Goal: Task Accomplishment & Management: Use online tool/utility

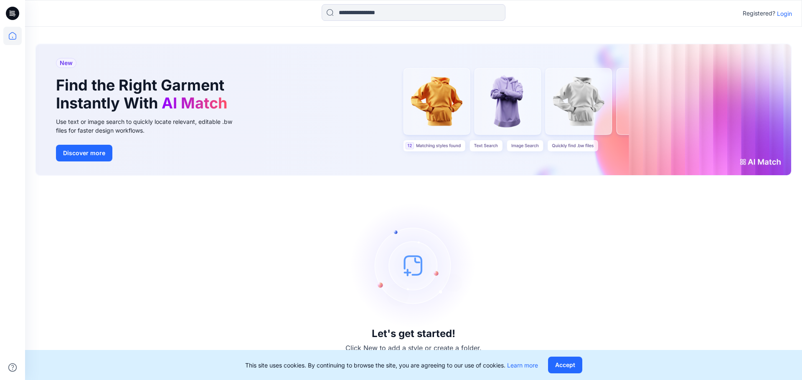
click at [778, 15] on p "Login" at bounding box center [784, 13] width 15 height 9
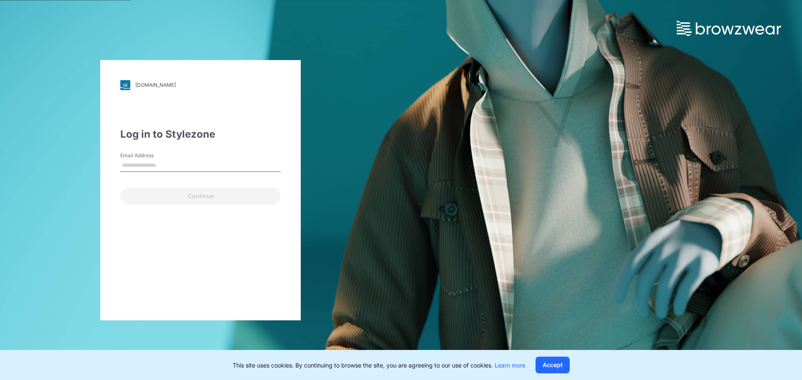
type input "**********"
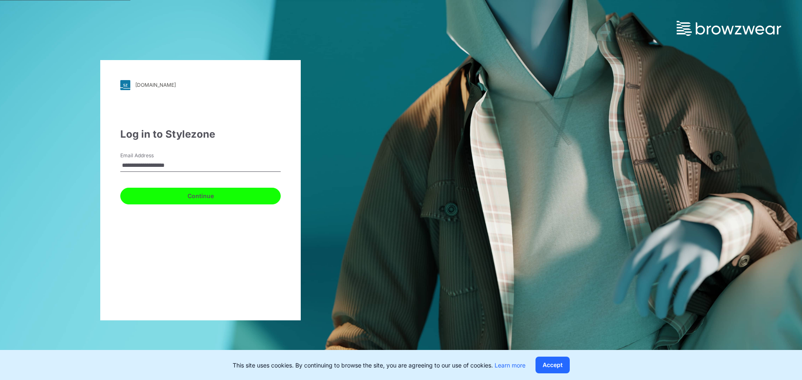
click at [218, 197] on button "Continue" at bounding box center [200, 196] width 160 height 17
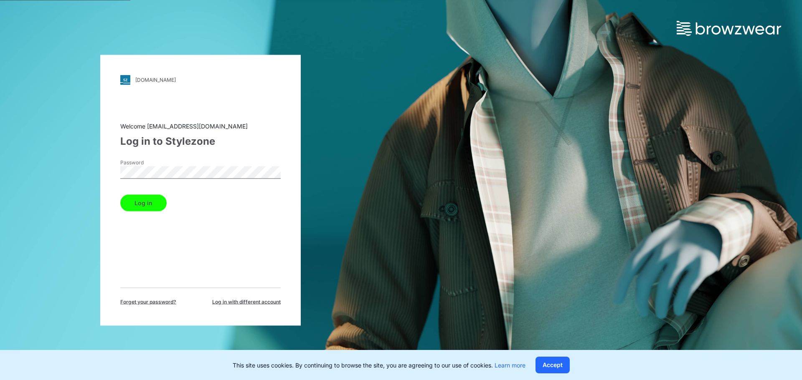
click at [150, 198] on button "Log in" at bounding box center [143, 203] width 46 height 17
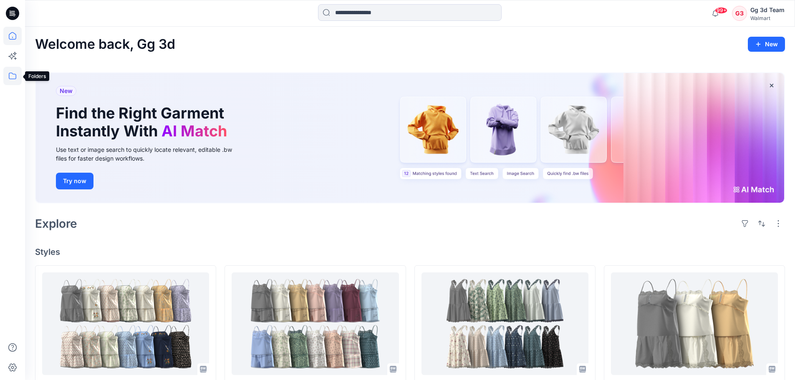
click at [12, 71] on icon at bounding box center [12, 76] width 18 height 18
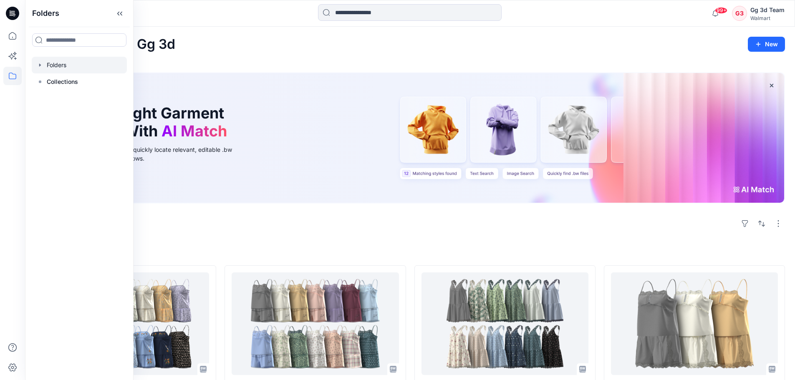
click at [63, 68] on div at bounding box center [79, 65] width 95 height 17
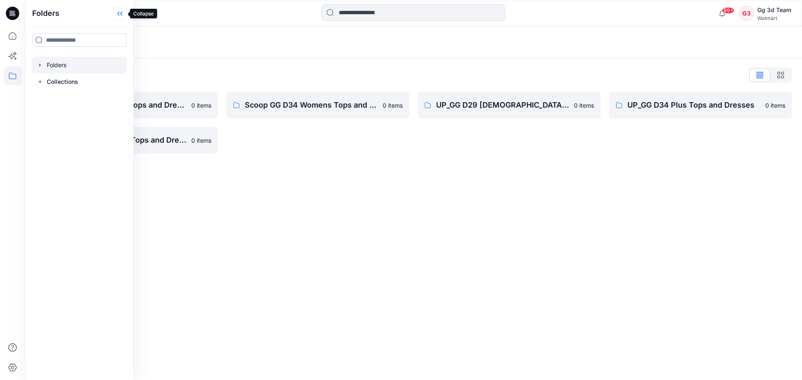
click at [120, 13] on icon at bounding box center [121, 14] width 2 height 4
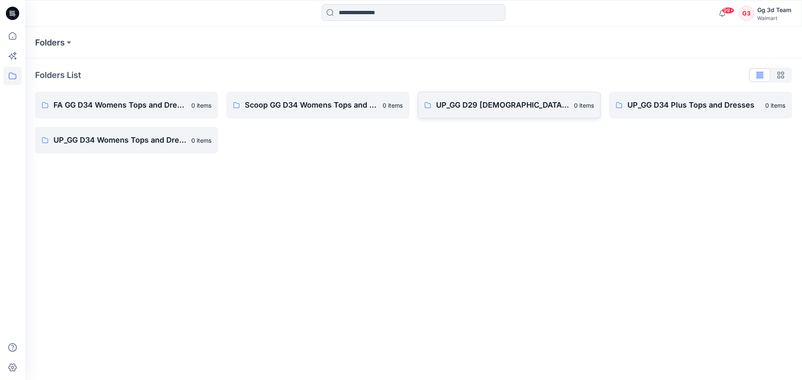
click at [530, 109] on p "UP_GG D29 [DEMOGRAPHIC_DATA] Sleep" at bounding box center [502, 105] width 133 height 12
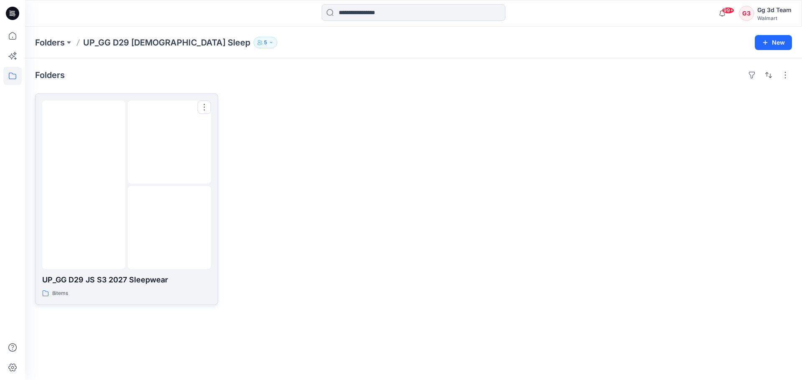
click at [121, 291] on div "8 items" at bounding box center [126, 293] width 169 height 9
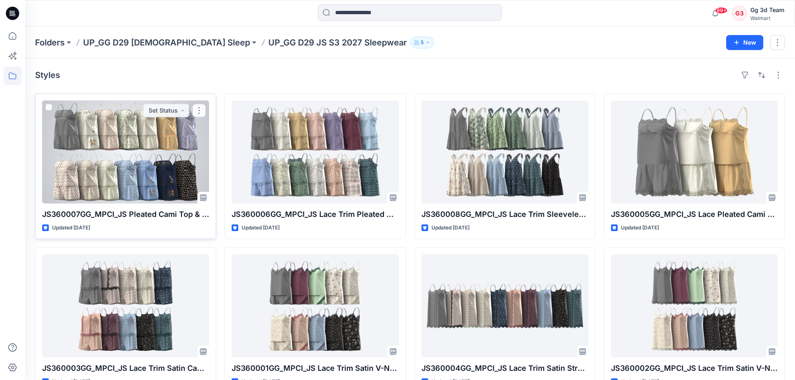
click at [115, 158] on div at bounding box center [125, 152] width 167 height 103
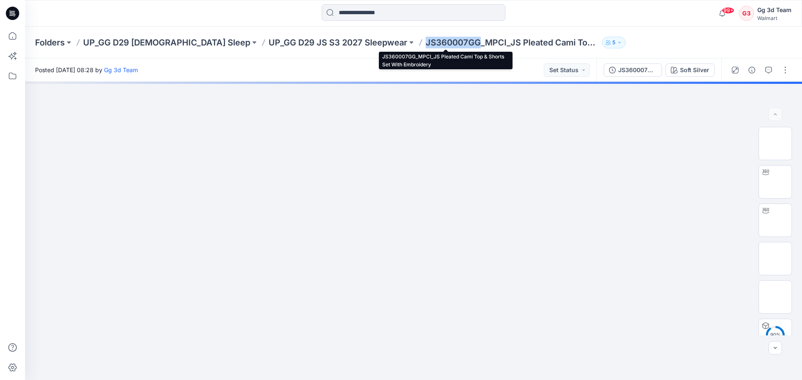
drag, startPoint x: 360, startPoint y: 43, endPoint x: 411, endPoint y: 46, distance: 51.5
click at [425, 46] on p "JS360007GG_MPCI_JS Pleated Cami Top & Shorts Set With Embroidery" at bounding box center [511, 43] width 173 height 12
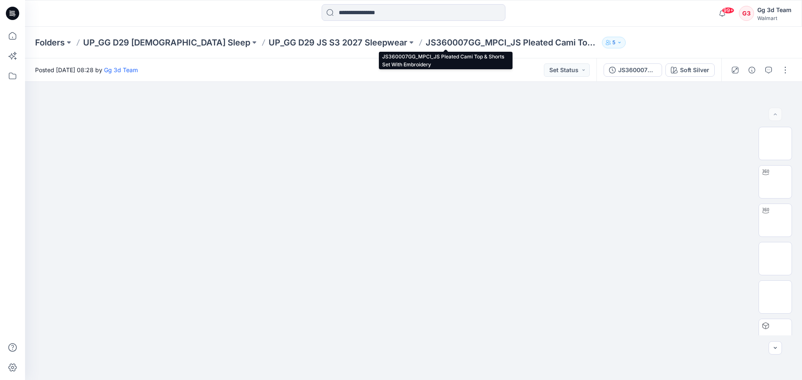
click at [464, 42] on p "JS360007GG_MPCI_JS Pleated Cami Top & Shorts Set With Embroidery" at bounding box center [511, 43] width 173 height 12
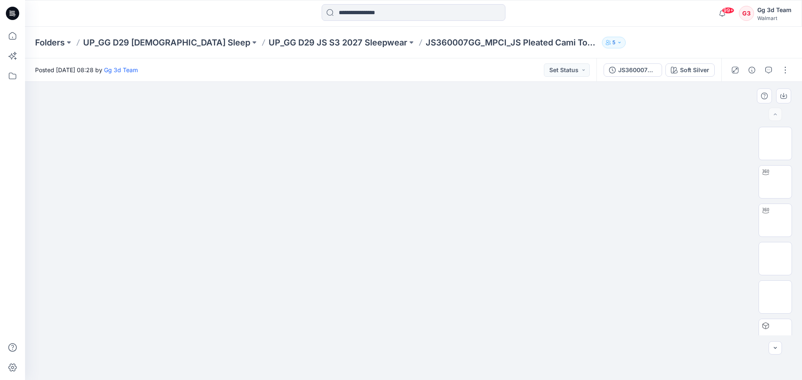
click at [679, 116] on div at bounding box center [413, 231] width 777 height 299
click at [734, 73] on icon "button" at bounding box center [735, 70] width 7 height 7
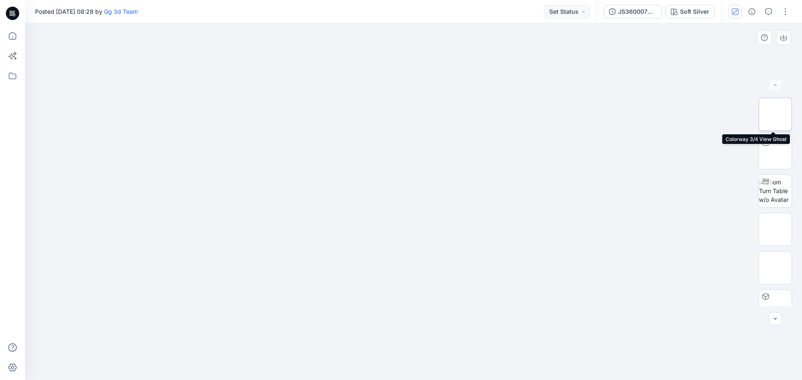
click at [775, 114] on img at bounding box center [775, 114] width 0 height 0
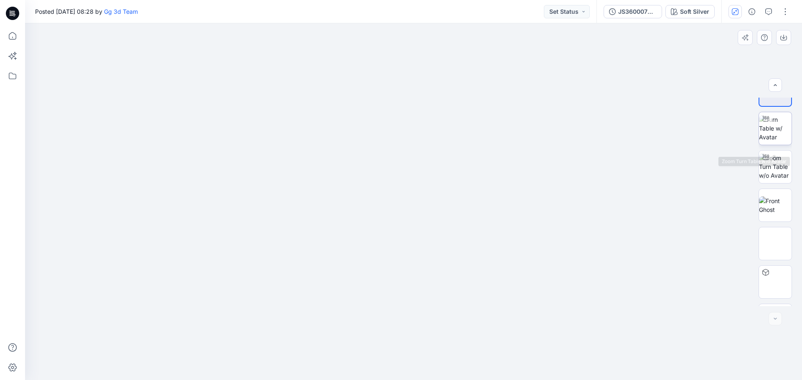
scroll to position [13, 0]
click at [775, 143] on img at bounding box center [775, 139] width 33 height 26
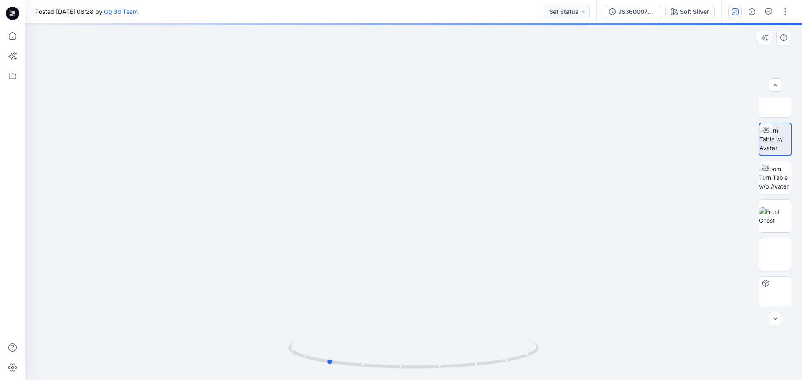
drag, startPoint x: 409, startPoint y: 273, endPoint x: 573, endPoint y: 268, distance: 164.6
click at [573, 268] on div at bounding box center [413, 201] width 777 height 357
click at [771, 179] on img at bounding box center [775, 178] width 33 height 26
drag, startPoint x: 397, startPoint y: 258, endPoint x: 626, endPoint y: 257, distance: 229.2
click at [626, 257] on div at bounding box center [413, 201] width 777 height 357
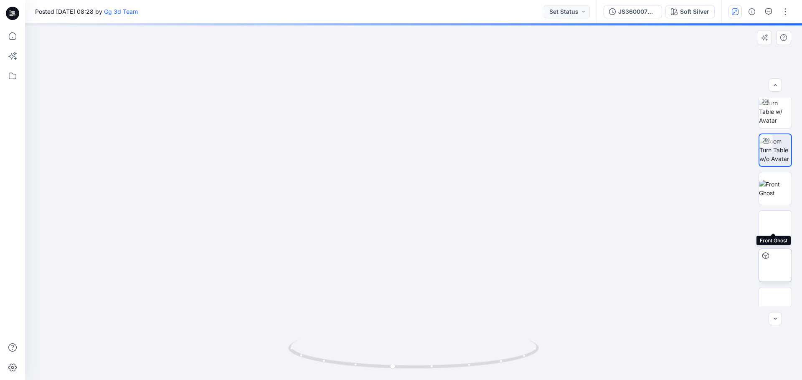
scroll to position [55, 0]
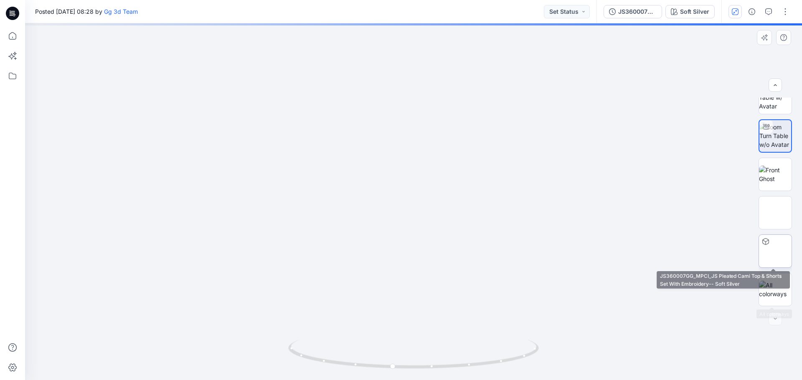
click at [775, 251] on img at bounding box center [775, 251] width 0 height 0
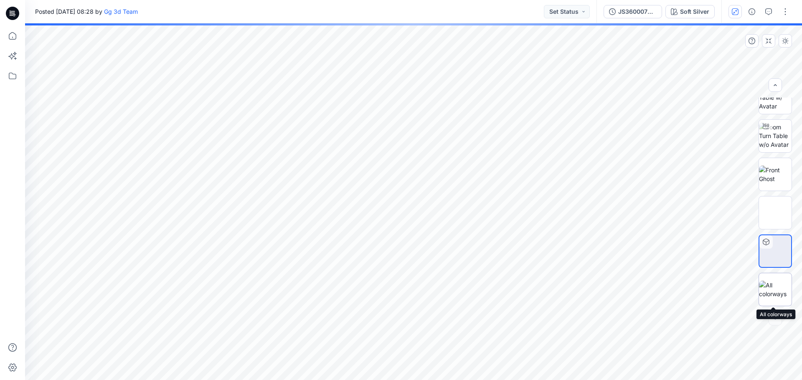
click at [774, 291] on img at bounding box center [775, 290] width 33 height 18
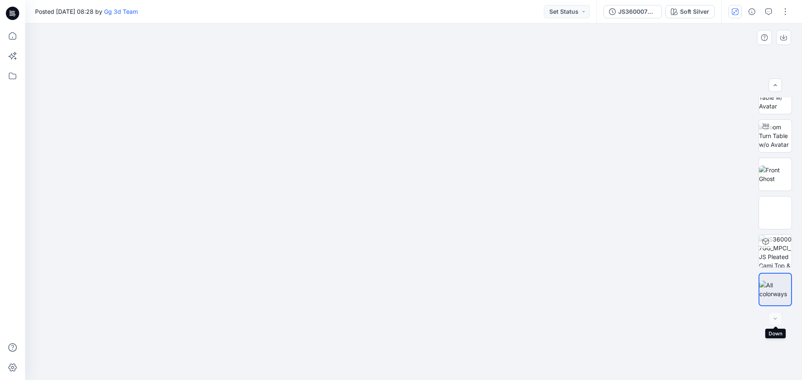
click at [775, 319] on div at bounding box center [774, 318] width 13 height 13
click at [582, 13] on button "Set Status" at bounding box center [567, 11] width 46 height 13
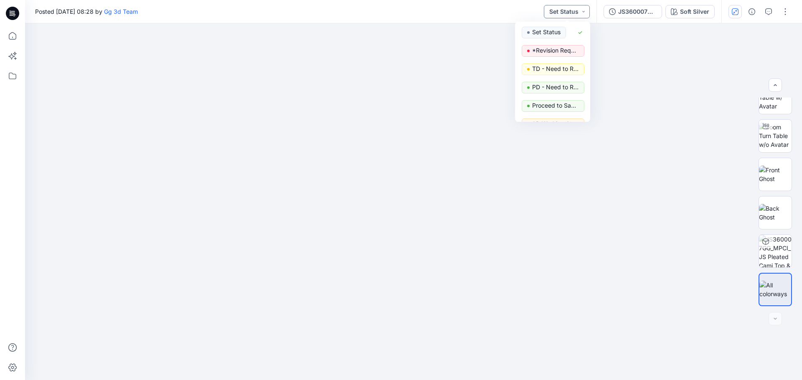
click at [582, 13] on button "Set Status" at bounding box center [567, 11] width 46 height 13
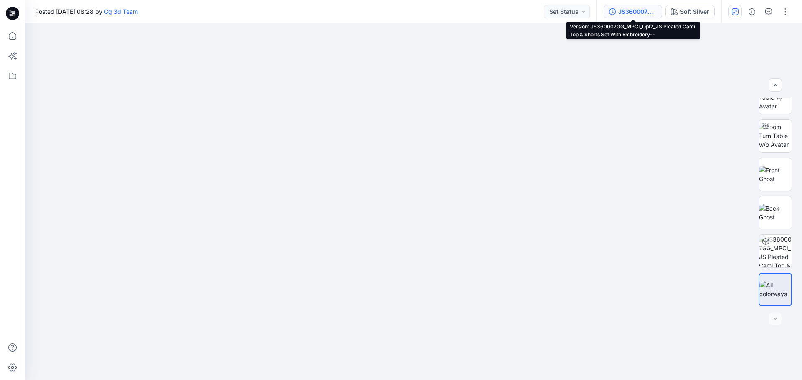
click at [623, 10] on div "JS360007GG_MPCI_Opt2_JS Pleated Cami Top & Shorts Set With Embroidery--" at bounding box center [637, 11] width 38 height 9
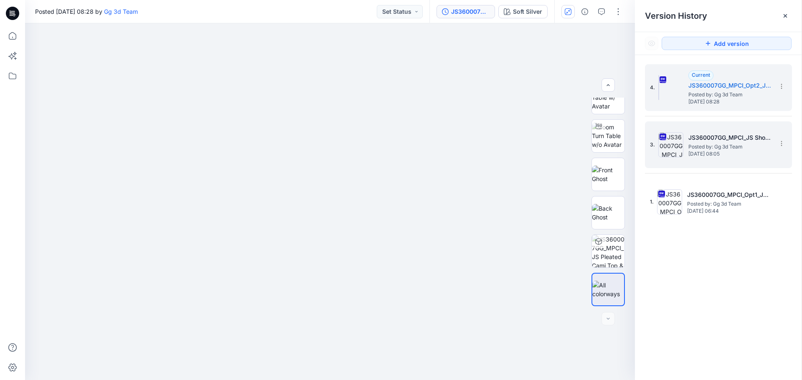
click at [710, 144] on span "Posted by: Gg 3d Team" at bounding box center [730, 147] width 84 height 8
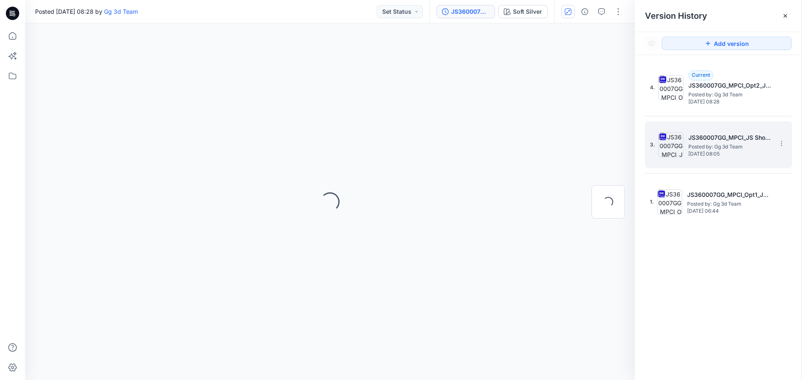
scroll to position [0, 0]
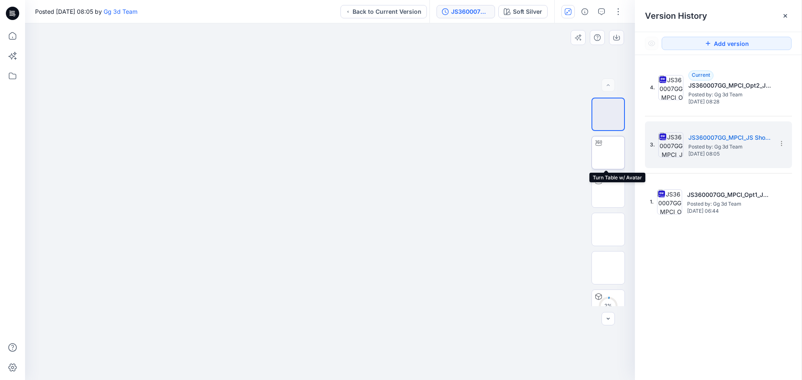
click at [608, 153] on img at bounding box center [608, 153] width 0 height 0
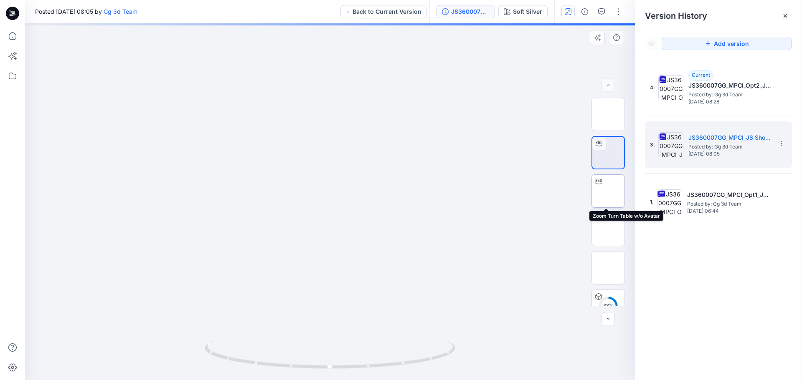
click at [608, 191] on img at bounding box center [608, 191] width 0 height 0
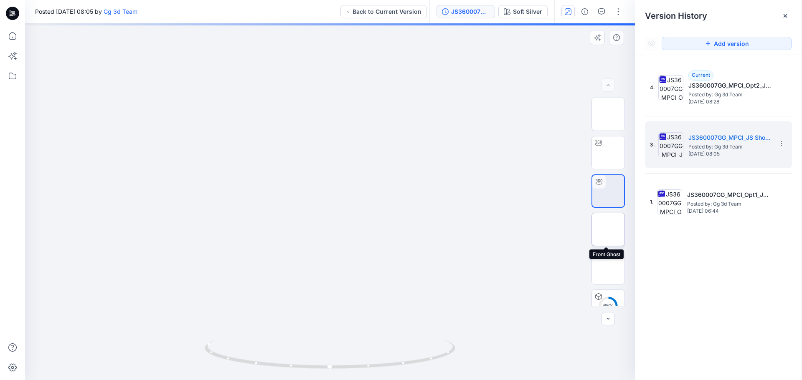
click at [608, 230] on img at bounding box center [608, 230] width 0 height 0
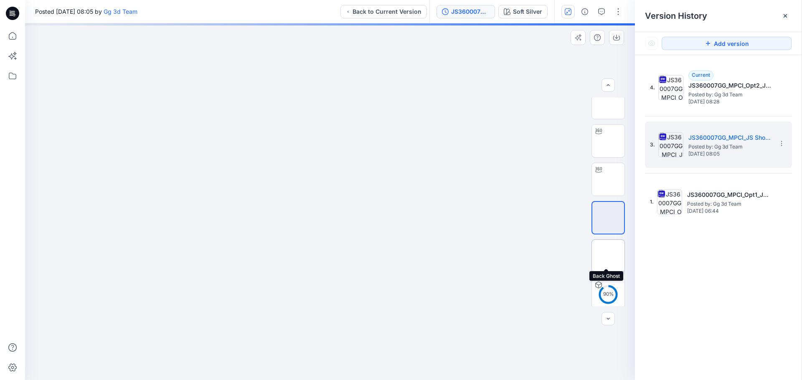
scroll to position [17, 0]
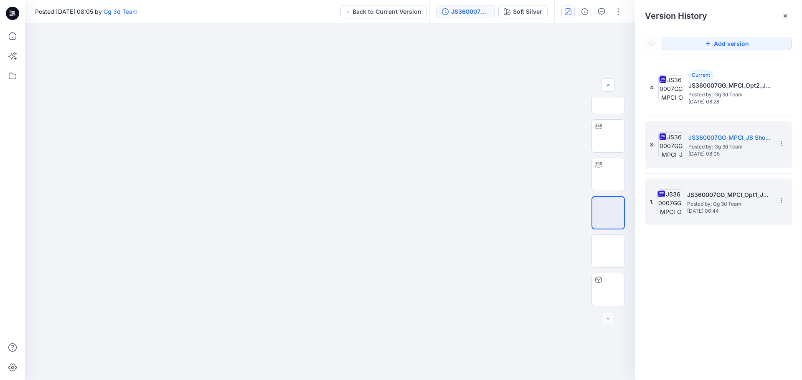
click at [709, 198] on h5 "JS360007GG_MPCI_Opt1_JS Pleated Cami Top & Shorts Set With Embroidery" at bounding box center [729, 195] width 84 height 10
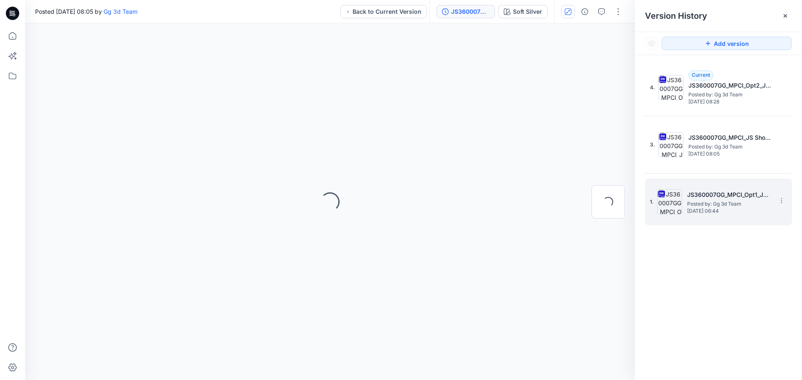
scroll to position [0, 0]
click at [15, 38] on icon at bounding box center [12, 36] width 18 height 18
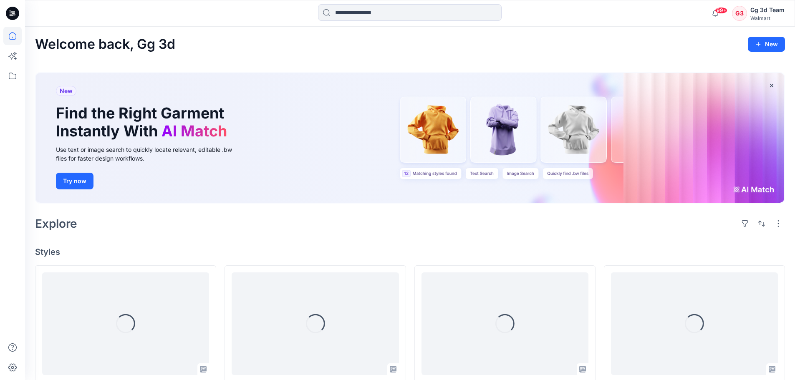
click at [759, 12] on div "Gg 3d Team" at bounding box center [768, 10] width 34 height 10
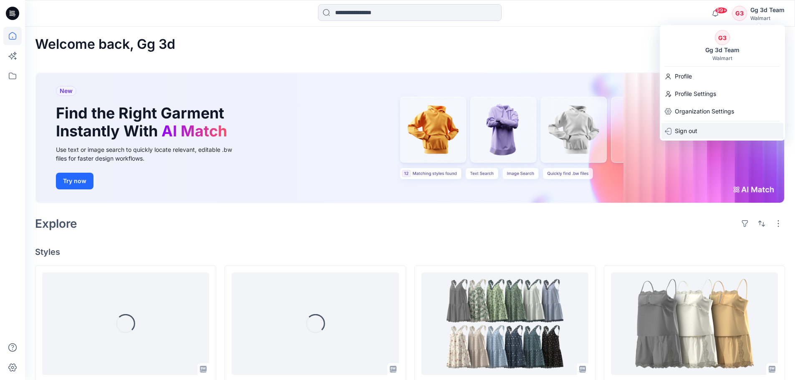
click at [681, 129] on p "Sign out" at bounding box center [686, 131] width 23 height 16
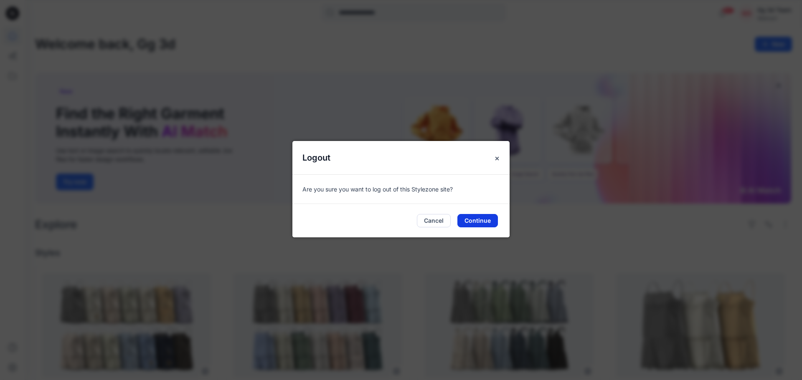
click at [479, 221] on button "Continue" at bounding box center [477, 220] width 41 height 13
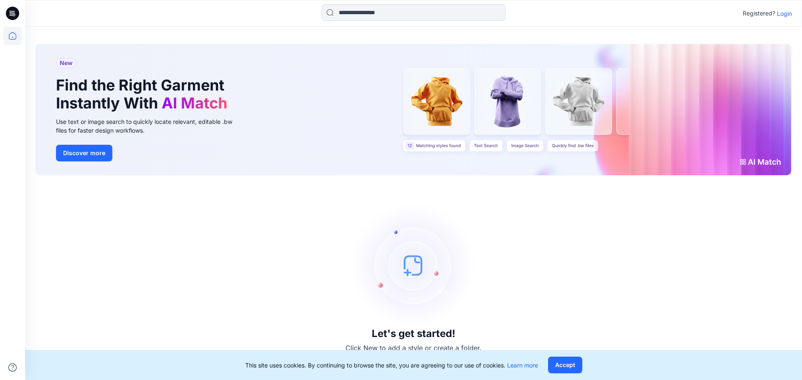
click at [788, 16] on p "Login" at bounding box center [784, 13] width 15 height 9
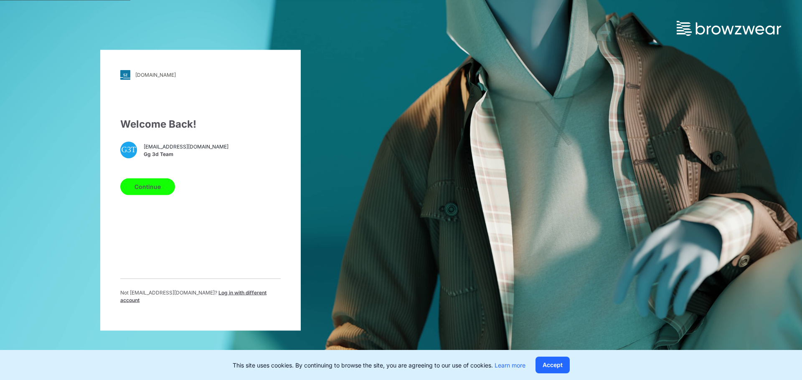
click at [156, 191] on button "Continue" at bounding box center [147, 186] width 55 height 17
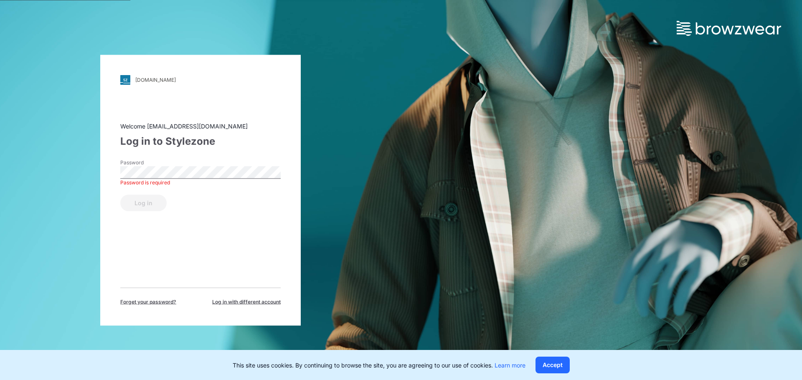
click at [223, 304] on span "Log in with different account" at bounding box center [246, 302] width 68 height 8
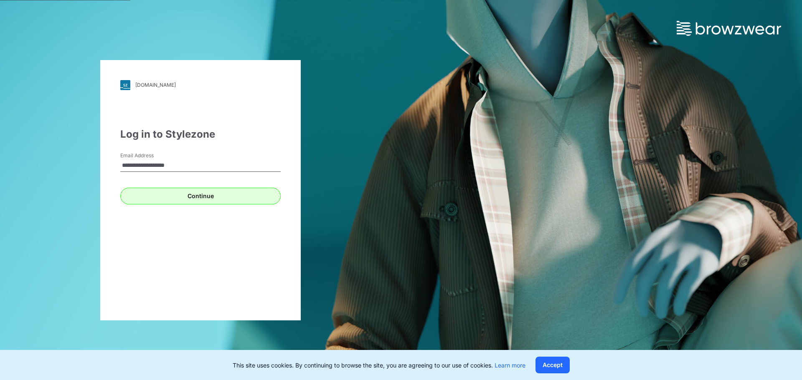
type input "**********"
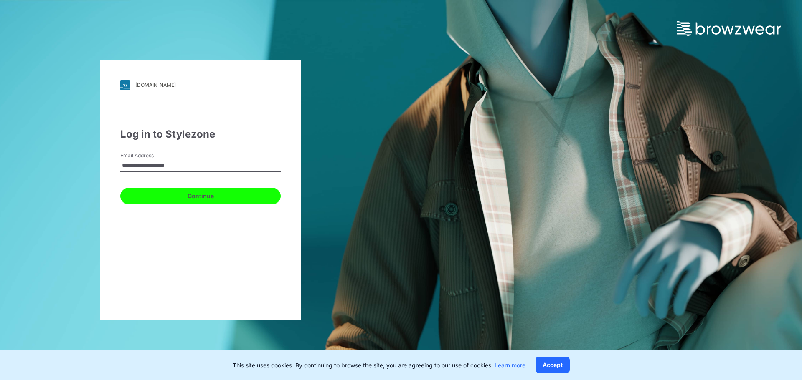
click at [222, 198] on button "Continue" at bounding box center [200, 196] width 160 height 17
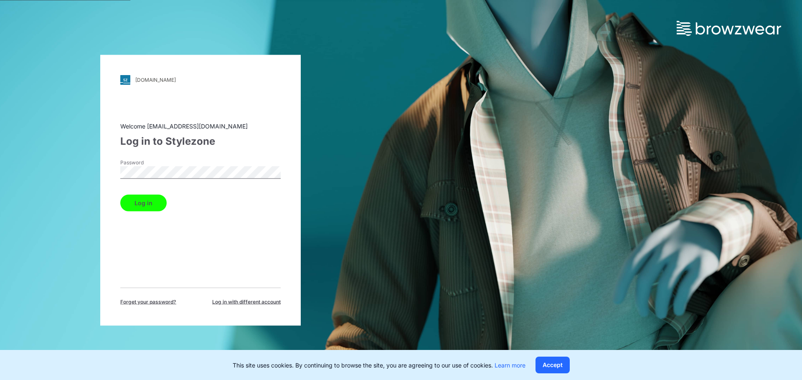
click at [120, 195] on button "Log in" at bounding box center [143, 203] width 46 height 17
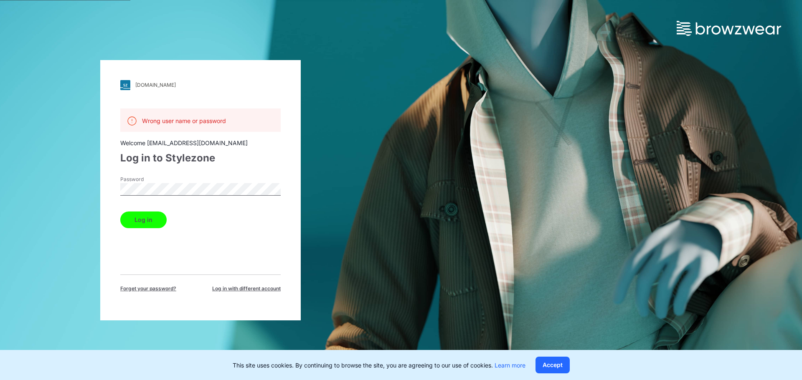
click at [66, 186] on div "[DOMAIN_NAME] Loading... Wrong user name or password Welcome [EMAIL_ADDRESS][DO…" at bounding box center [200, 190] width 401 height 380
drag, startPoint x: 147, startPoint y: 142, endPoint x: 238, endPoint y: 144, distance: 90.6
click at [238, 144] on div "Welcome [EMAIL_ADDRESS][DOMAIN_NAME]" at bounding box center [200, 143] width 160 height 9
copy div "[EMAIL_ADDRESS][DOMAIN_NAME]"
click at [87, 187] on div "[DOMAIN_NAME] Loading... Wrong user name or password Welcome [EMAIL_ADDRESS][DO…" at bounding box center [200, 190] width 401 height 380
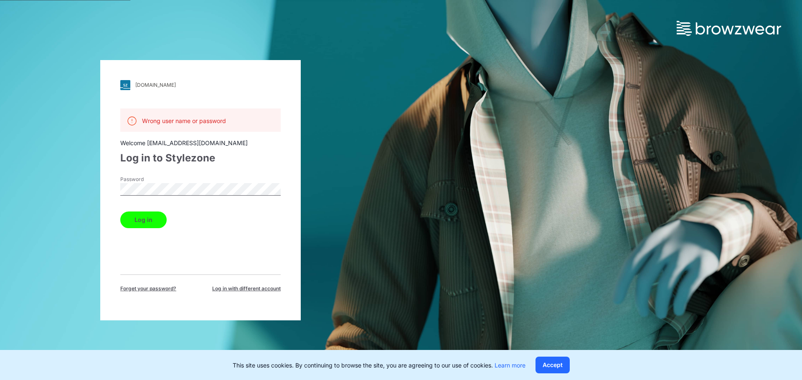
click at [140, 222] on button "Log in" at bounding box center [143, 220] width 46 height 17
click at [93, 182] on div "[DOMAIN_NAME] Loading... Wrong user name or password Welcome [EMAIL_ADDRESS][DO…" at bounding box center [200, 190] width 401 height 380
click at [142, 220] on button "Log in" at bounding box center [143, 220] width 46 height 17
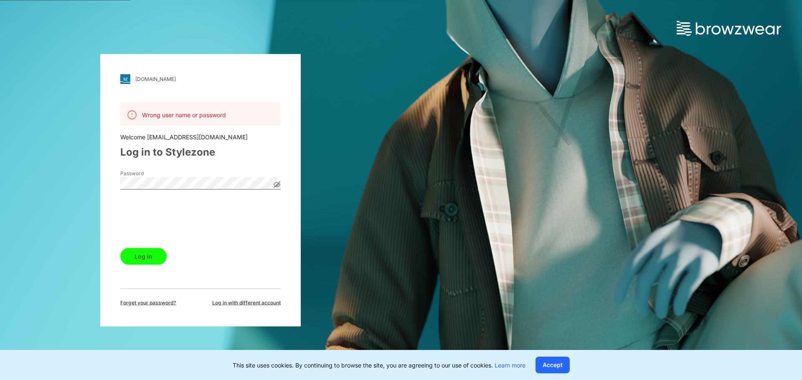
click at [144, 255] on button "Log in" at bounding box center [143, 256] width 46 height 17
click at [26, 185] on div "[DOMAIN_NAME] Loading... Wrong user name or password Welcome [EMAIL_ADDRESS][DO…" at bounding box center [200, 190] width 401 height 380
click at [134, 257] on button "Log in" at bounding box center [143, 256] width 46 height 17
click at [150, 303] on span "Forget your password?" at bounding box center [148, 303] width 56 height 8
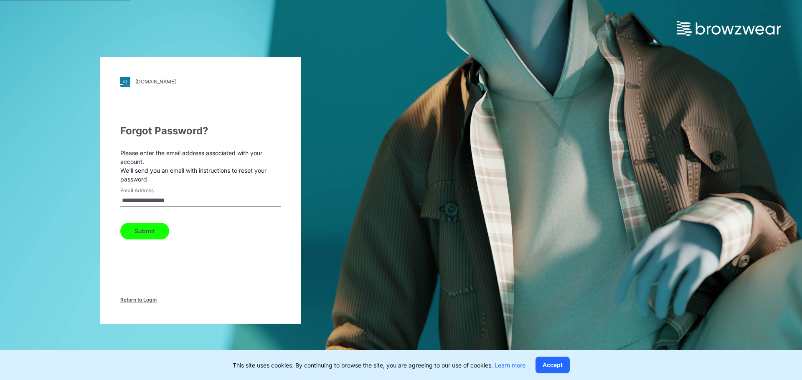
click at [154, 234] on button "Submit" at bounding box center [144, 231] width 49 height 17
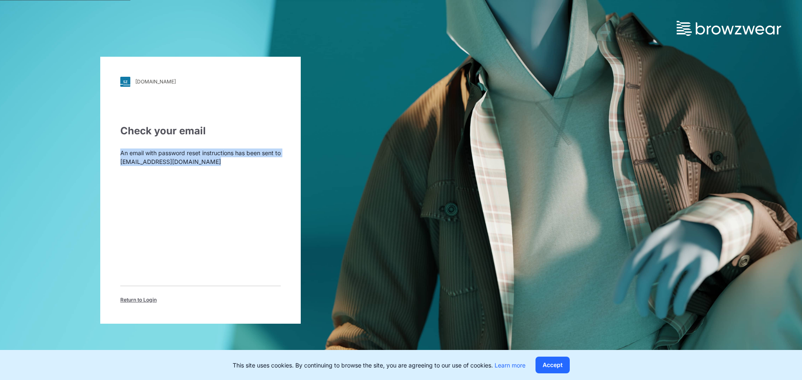
drag, startPoint x: 117, startPoint y: 152, endPoint x: 218, endPoint y: 172, distance: 102.9
click at [218, 172] on div "[DOMAIN_NAME] Loading... Check your email An email with password reset instruct…" at bounding box center [200, 190] width 200 height 267
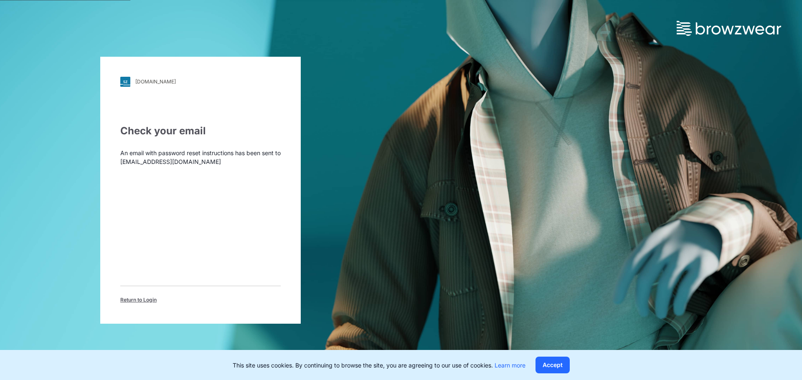
click at [241, 178] on div "Check your email An email with password reset instructions has been sent to [EM…" at bounding box center [200, 214] width 160 height 180
click at [138, 298] on span "Return to Login" at bounding box center [138, 300] width 36 height 8
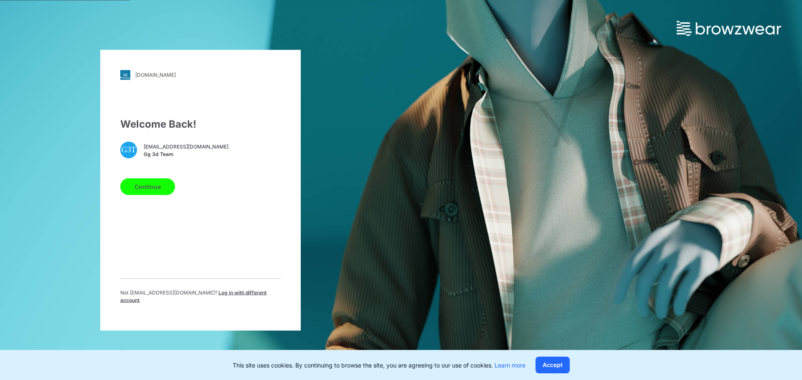
click at [145, 189] on button "Continue" at bounding box center [147, 186] width 55 height 17
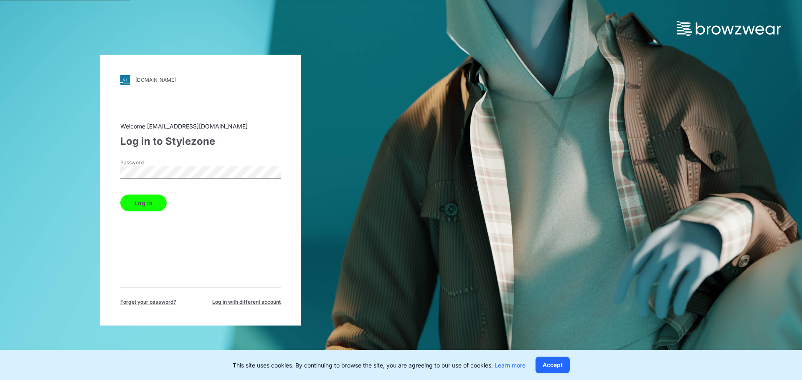
click at [132, 205] on button "Log in" at bounding box center [143, 203] width 46 height 17
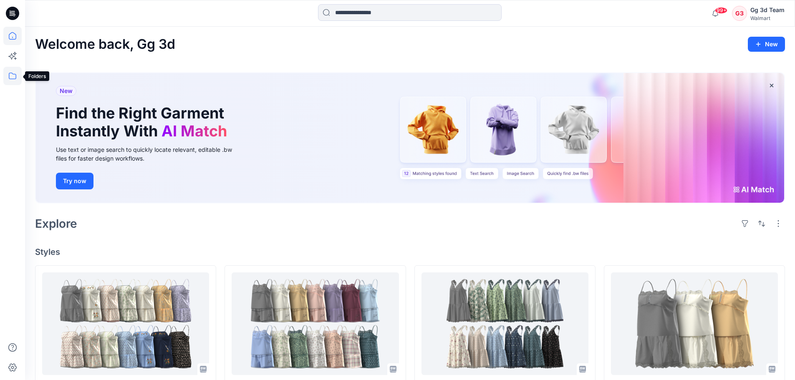
click at [13, 76] on icon at bounding box center [12, 76] width 18 height 18
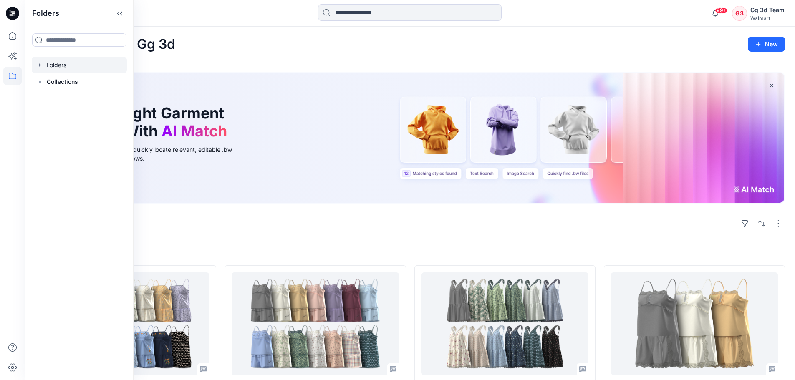
click at [52, 64] on div at bounding box center [79, 65] width 95 height 17
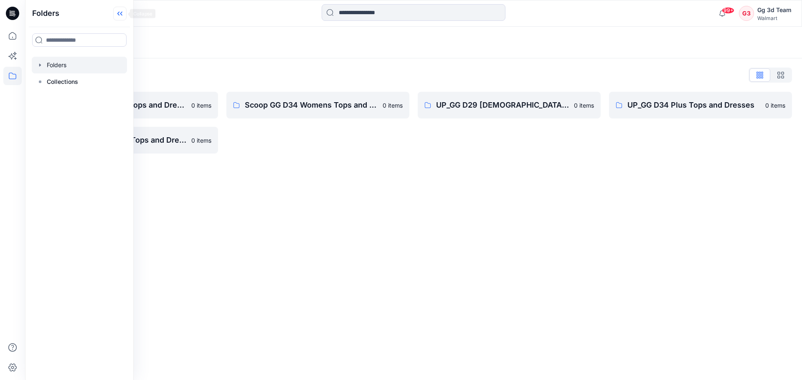
click at [119, 13] on icon at bounding box center [119, 14] width 13 height 14
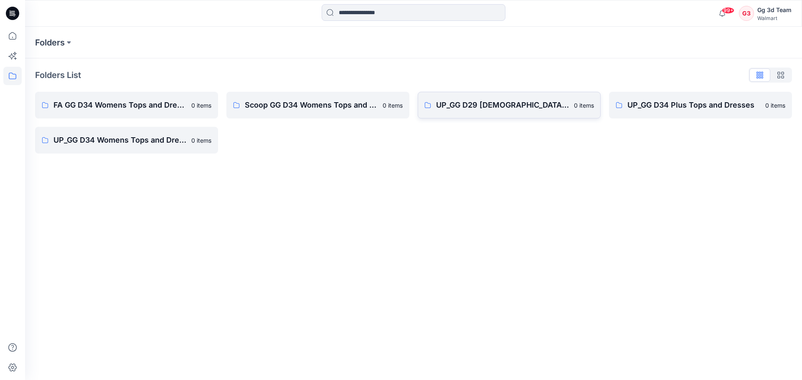
click at [481, 105] on p "UP_GG D29 [DEMOGRAPHIC_DATA] Sleep" at bounding box center [502, 105] width 133 height 12
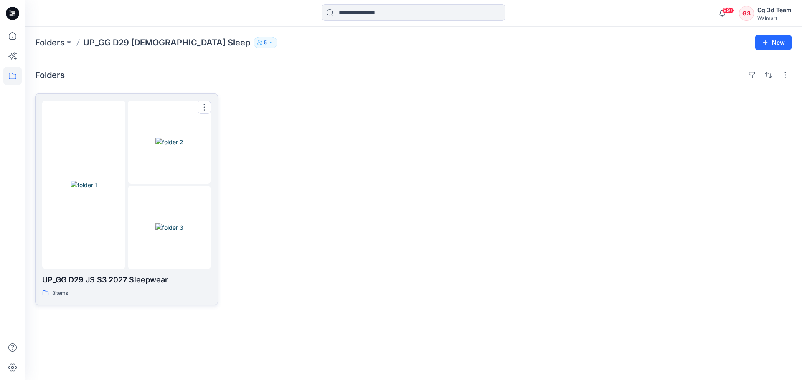
click at [118, 292] on div "8 items" at bounding box center [126, 293] width 169 height 9
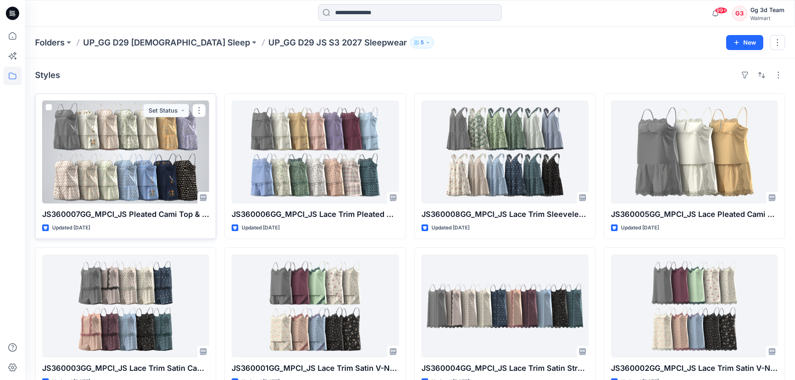
click at [136, 142] on div at bounding box center [125, 152] width 167 height 103
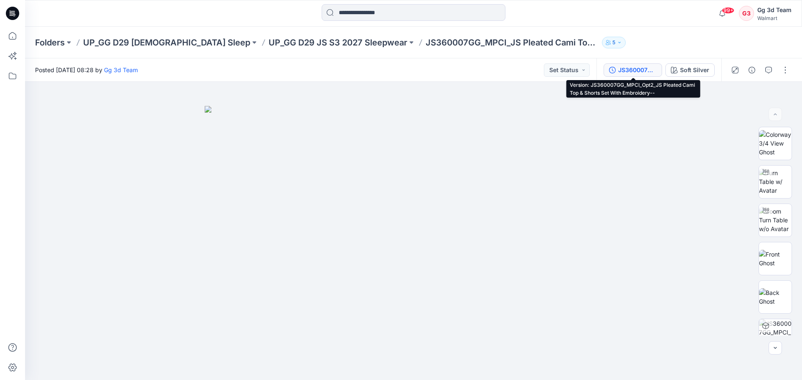
click at [647, 72] on div "JS360007GG_MPCI_Opt2_JS Pleated Cami Top & Shorts Set With Embroidery--" at bounding box center [637, 70] width 38 height 9
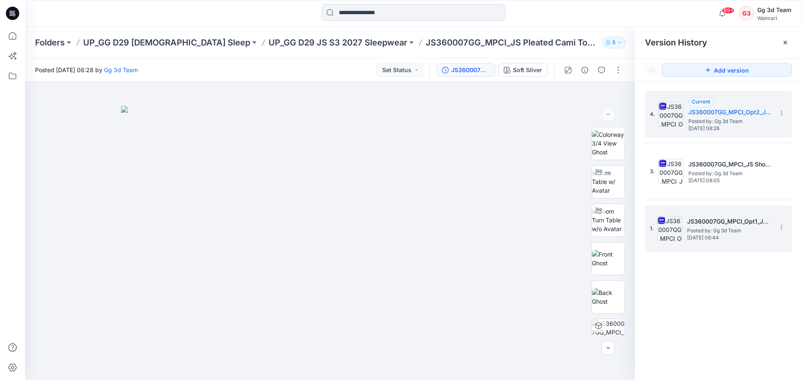
click at [704, 230] on span "Posted by: Gg 3d Team" at bounding box center [729, 231] width 84 height 8
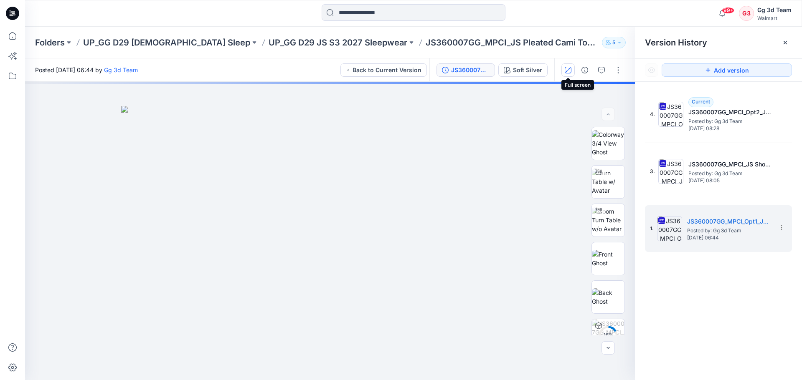
click at [567, 70] on icon "button" at bounding box center [568, 70] width 4 height 4
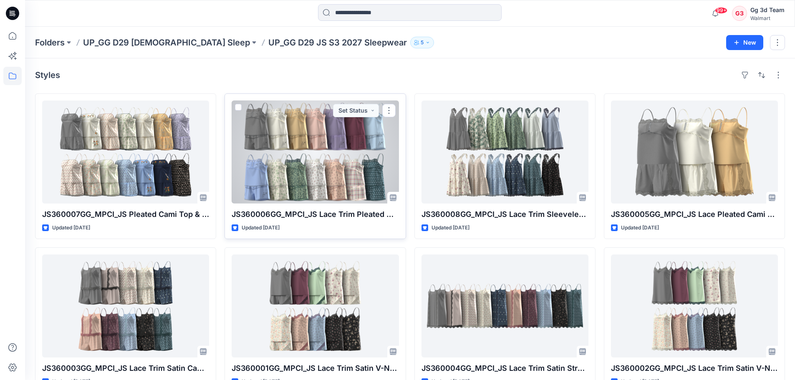
click at [297, 145] on div at bounding box center [315, 152] width 167 height 103
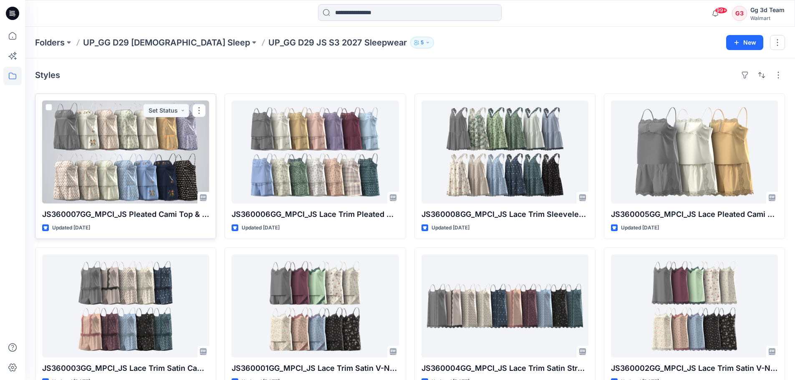
click at [136, 132] on div at bounding box center [125, 152] width 167 height 103
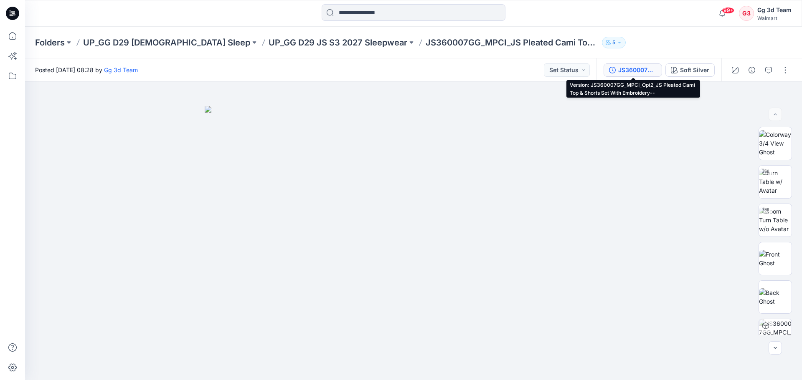
click at [623, 68] on div "JS360007GG_MPCI_Opt2_JS Pleated Cami Top & Shorts Set With Embroidery--" at bounding box center [637, 70] width 38 height 9
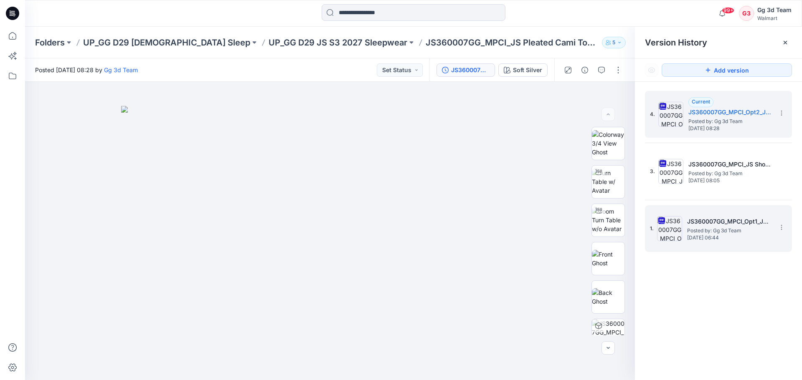
click at [729, 226] on h5 "JS360007GG_MPCI_Opt1_JS Pleated Cami Top & Shorts Set With Embroidery" at bounding box center [729, 222] width 84 height 10
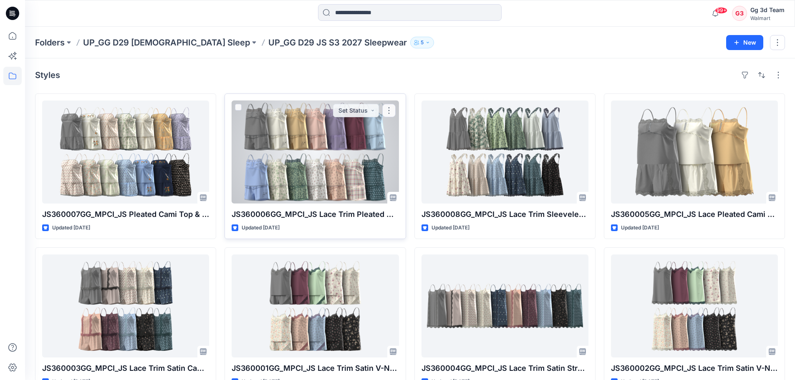
click at [307, 138] on div at bounding box center [315, 152] width 167 height 103
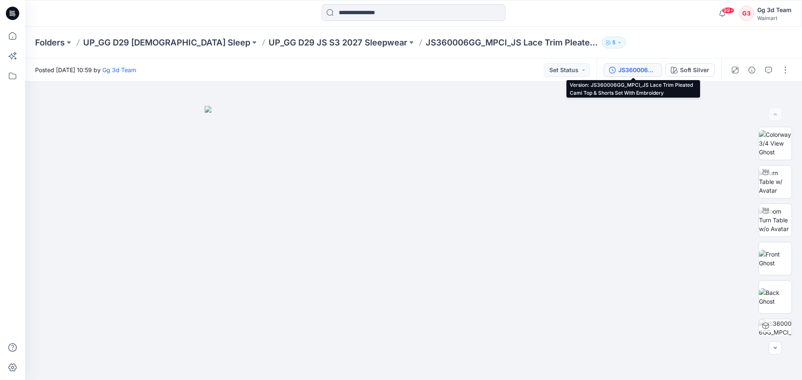
click at [626, 68] on div "JS360006GG_MPCI_JS Lace Trim Pleated Cami Top & Shorts Set With Embroidery" at bounding box center [637, 70] width 38 height 9
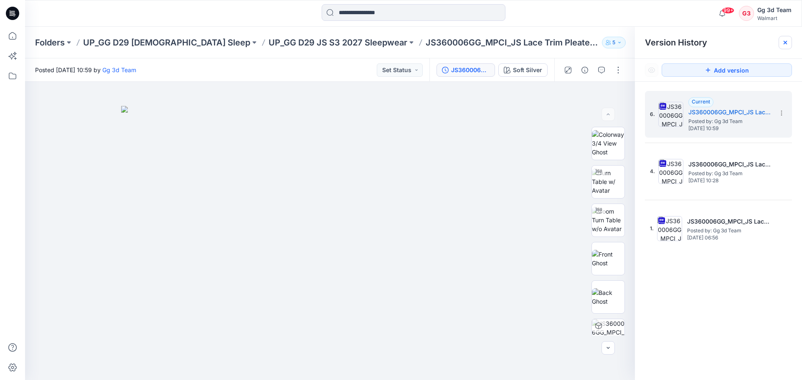
click at [787, 43] on icon at bounding box center [785, 42] width 7 height 7
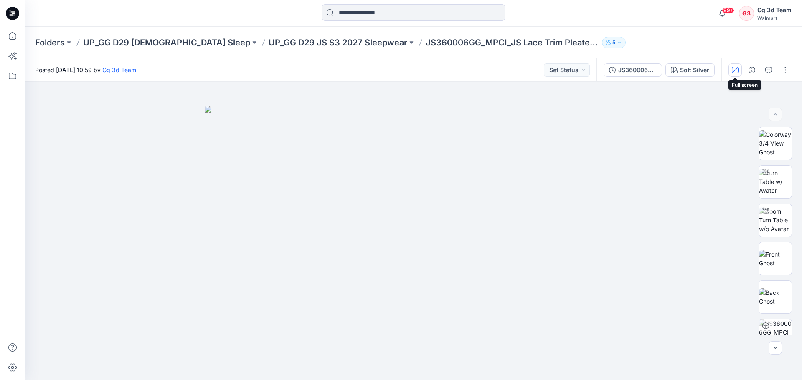
click at [734, 74] on button "button" at bounding box center [734, 69] width 13 height 13
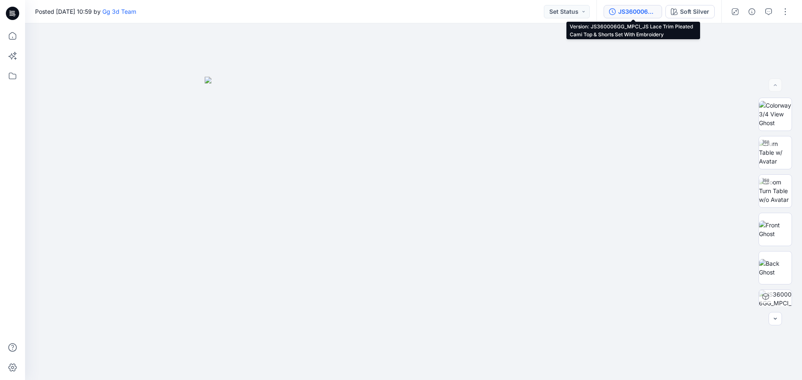
click at [643, 11] on div "JS360006GG_MPCI_JS Lace Trim Pleated Cami Top & Shorts Set With Embroidery" at bounding box center [637, 11] width 38 height 9
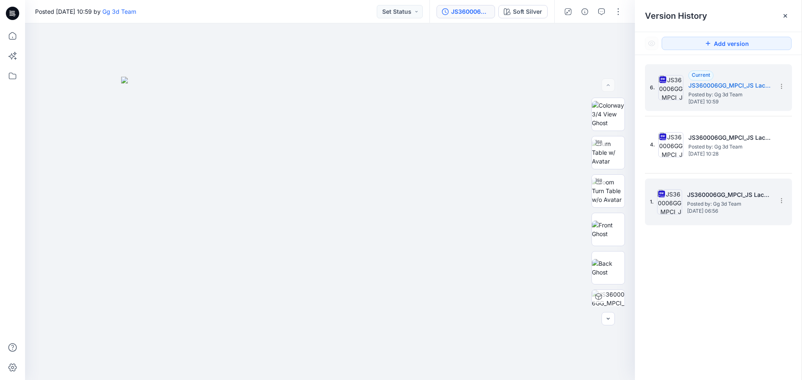
click at [716, 207] on span "Posted by: Gg 3d Team" at bounding box center [729, 204] width 84 height 8
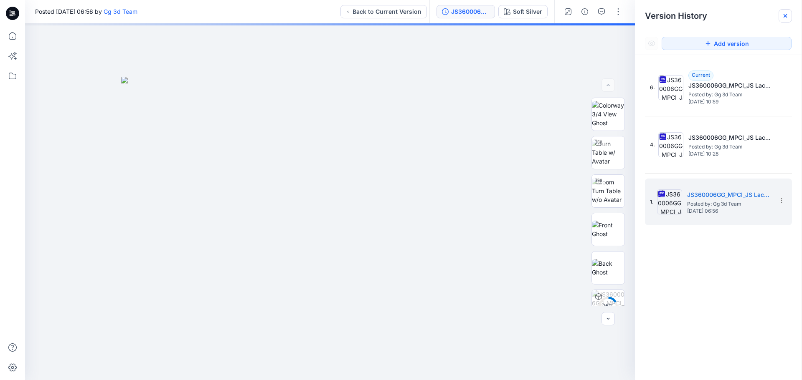
click at [786, 14] on icon at bounding box center [785, 16] width 7 height 7
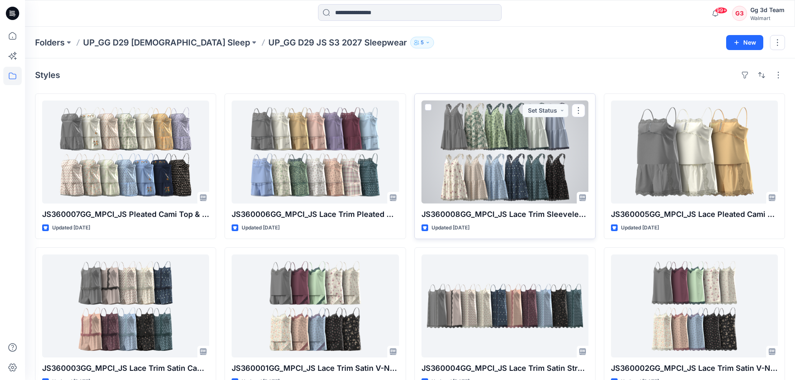
click at [530, 160] on div at bounding box center [505, 152] width 167 height 103
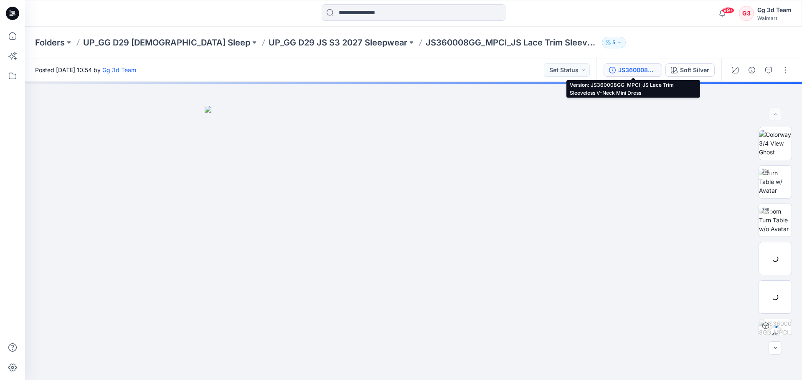
click at [633, 68] on div "JS360008GG_MPCI_JS Lace Trim Sleeveless V-Neck Mini Dress" at bounding box center [637, 70] width 38 height 9
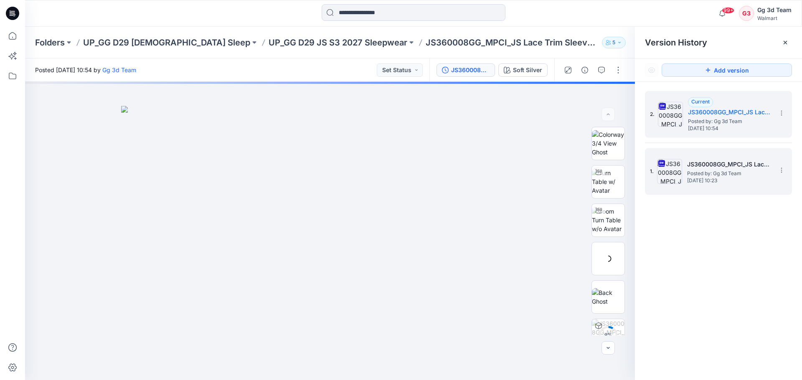
click at [714, 174] on span "Posted by: Gg 3d Team" at bounding box center [729, 174] width 84 height 8
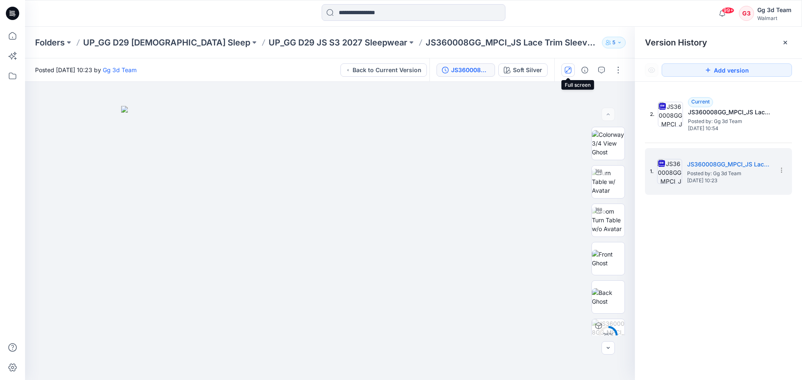
click at [567, 72] on icon "button" at bounding box center [568, 70] width 4 height 4
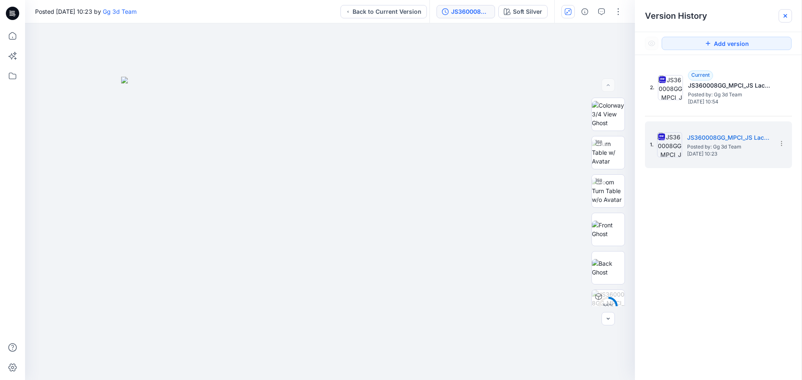
click at [784, 15] on icon at bounding box center [784, 15] width 3 height 3
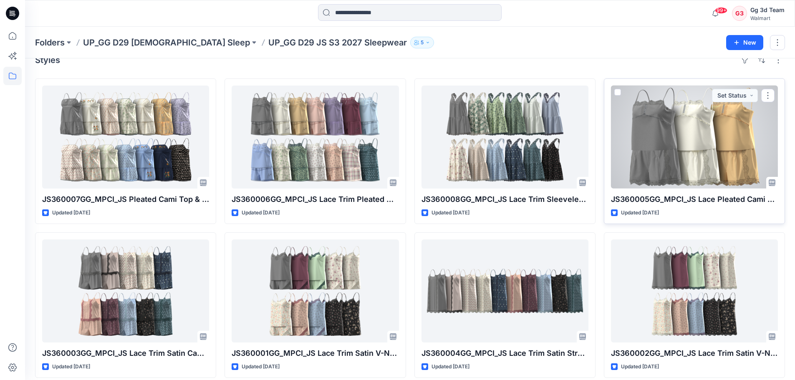
scroll to position [23, 0]
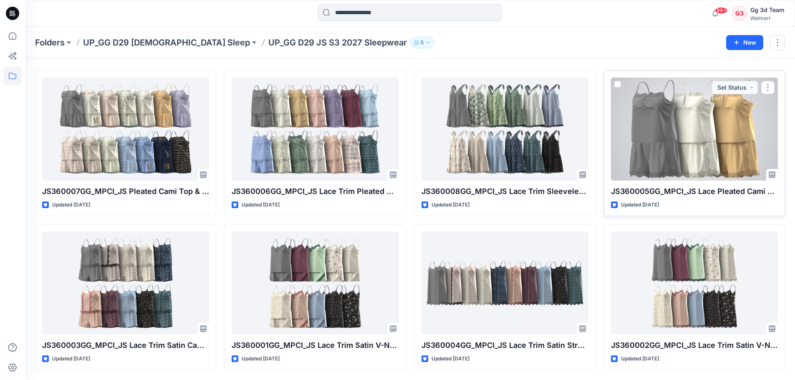
click at [678, 160] on div at bounding box center [694, 129] width 167 height 103
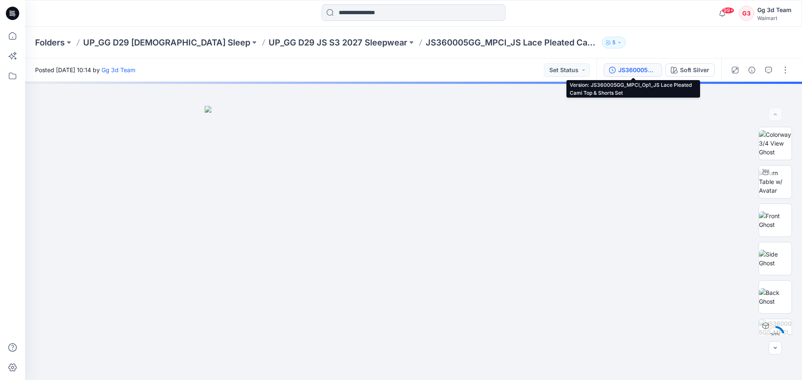
click at [633, 66] on div "JS360005GG_MPCI_Op1_JS Lace Pleated Cami Top & Shorts Set" at bounding box center [637, 70] width 38 height 9
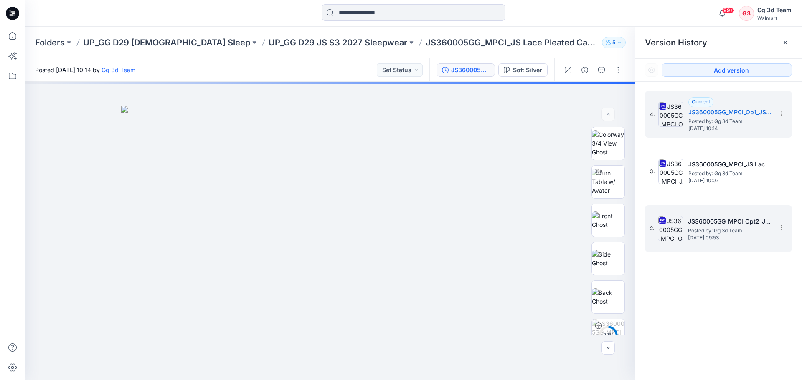
click at [731, 223] on h5 "JS360005GG_MPCI_Opt2_JS Lace Pleated Cami Top & Shorts Set" at bounding box center [730, 222] width 84 height 10
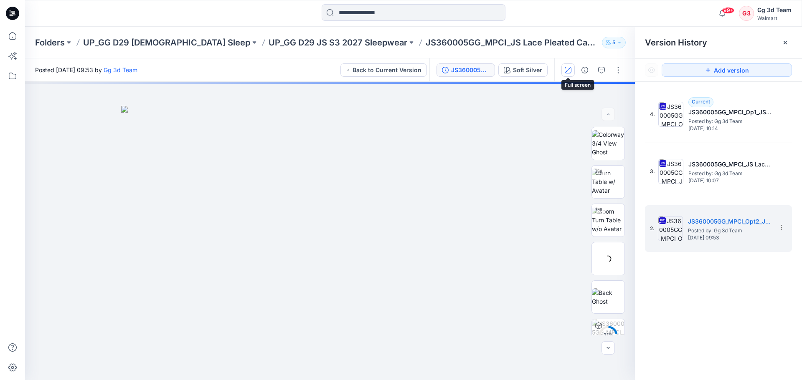
click at [565, 67] on icon "button" at bounding box center [568, 70] width 7 height 7
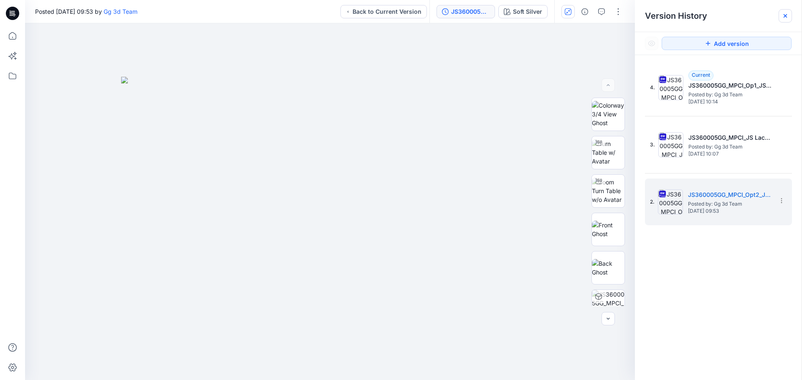
click at [786, 16] on icon at bounding box center [785, 16] width 7 height 7
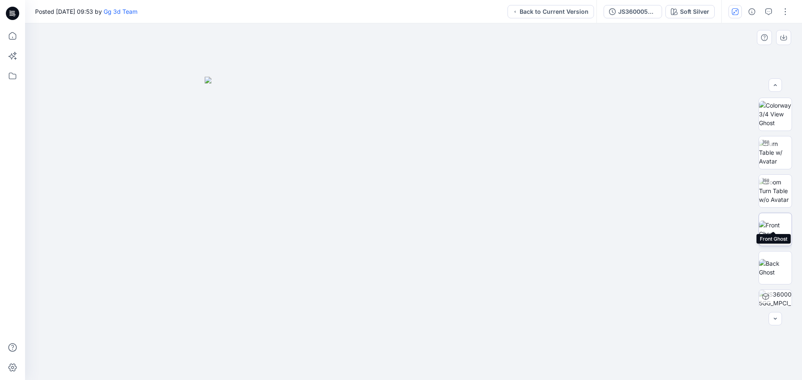
scroll to position [55, 0]
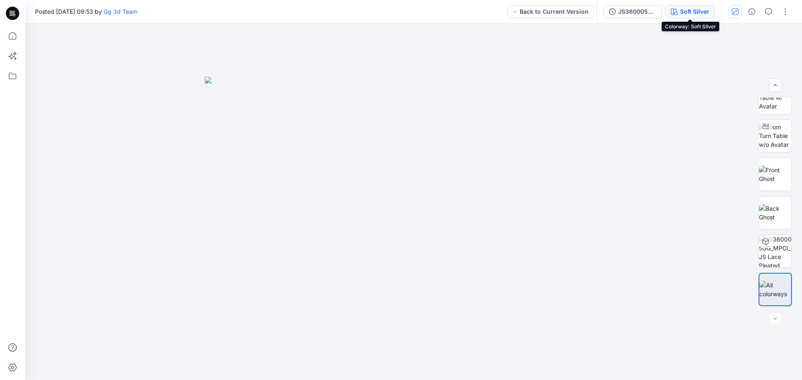
click at [698, 11] on div "Soft Silver" at bounding box center [694, 11] width 29 height 9
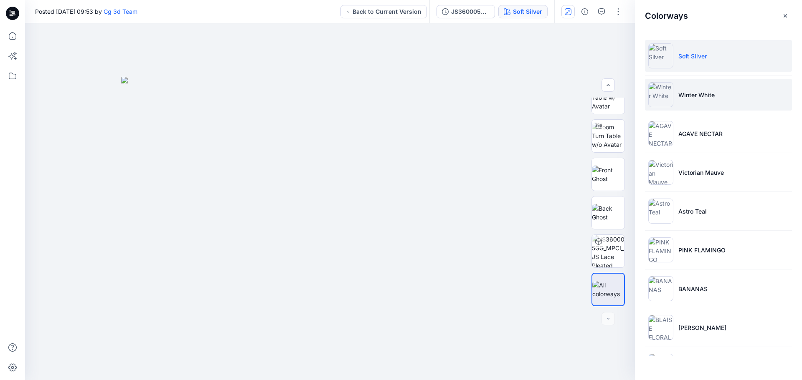
click at [653, 98] on img at bounding box center [660, 94] width 25 height 25
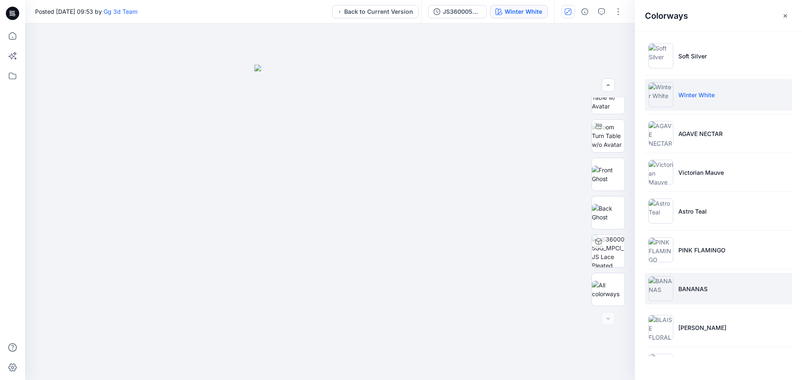
click at [661, 292] on img at bounding box center [660, 288] width 25 height 25
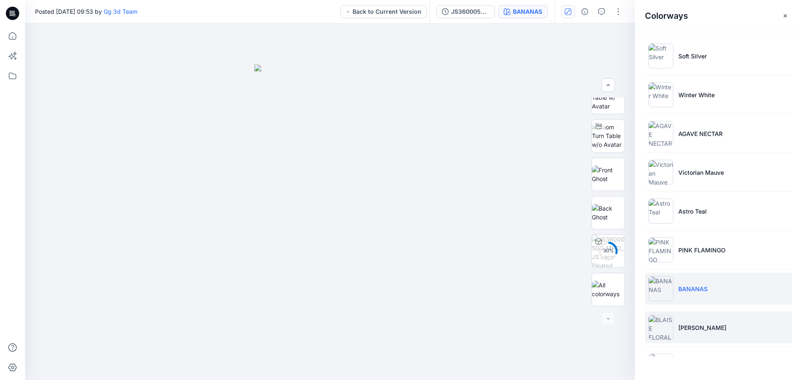
click at [657, 327] on img at bounding box center [660, 327] width 25 height 25
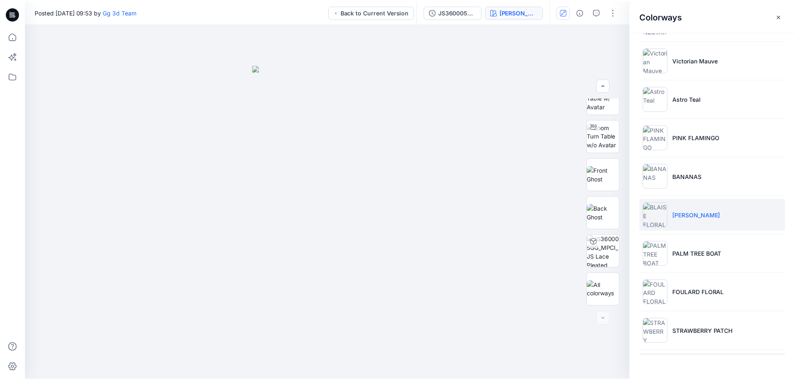
scroll to position [235, 0]
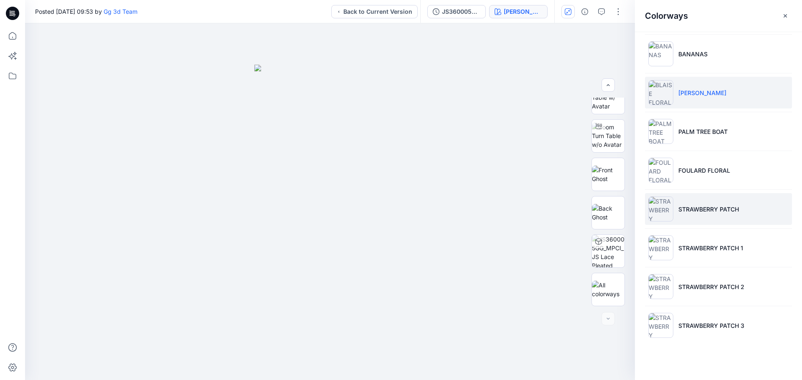
click at [673, 217] on li "STRAWBERRY PATCH" at bounding box center [718, 209] width 147 height 32
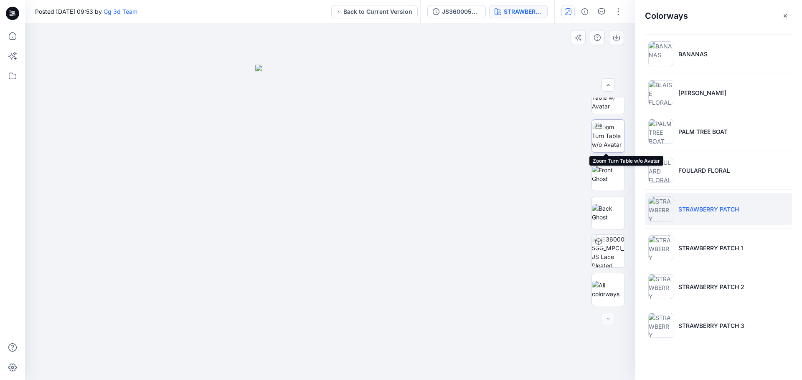
click at [602, 142] on img at bounding box center [608, 136] width 33 height 26
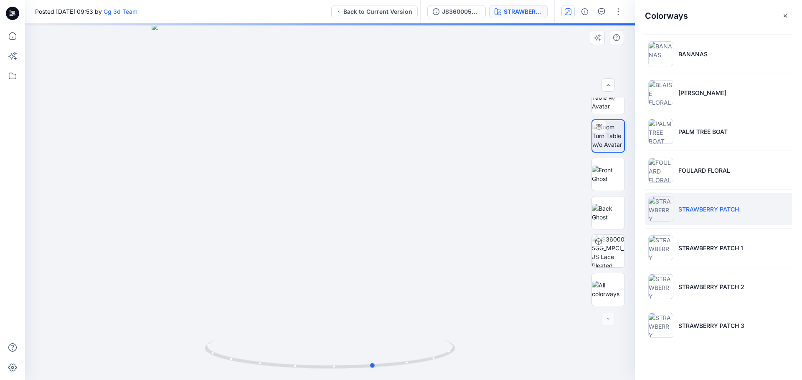
drag, startPoint x: 323, startPoint y: 234, endPoint x: 367, endPoint y: 232, distance: 43.9
click at [367, 232] on div at bounding box center [330, 201] width 610 height 357
drag, startPoint x: 346, startPoint y: 249, endPoint x: 539, endPoint y: 205, distance: 197.3
click at [539, 205] on div at bounding box center [330, 201] width 610 height 357
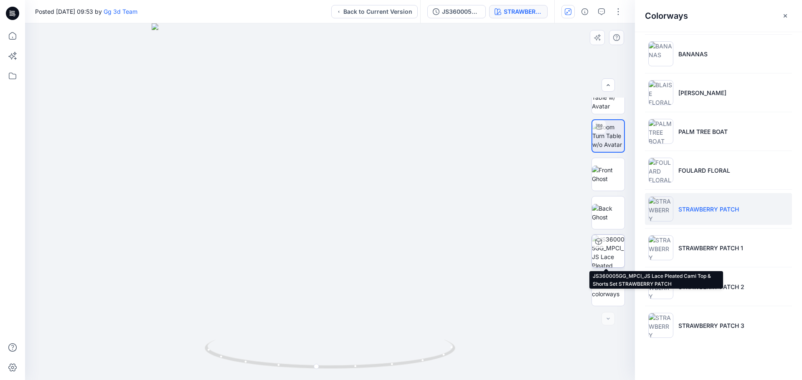
click at [600, 250] on img at bounding box center [608, 251] width 33 height 33
